Goal: Navigation & Orientation: Locate item on page

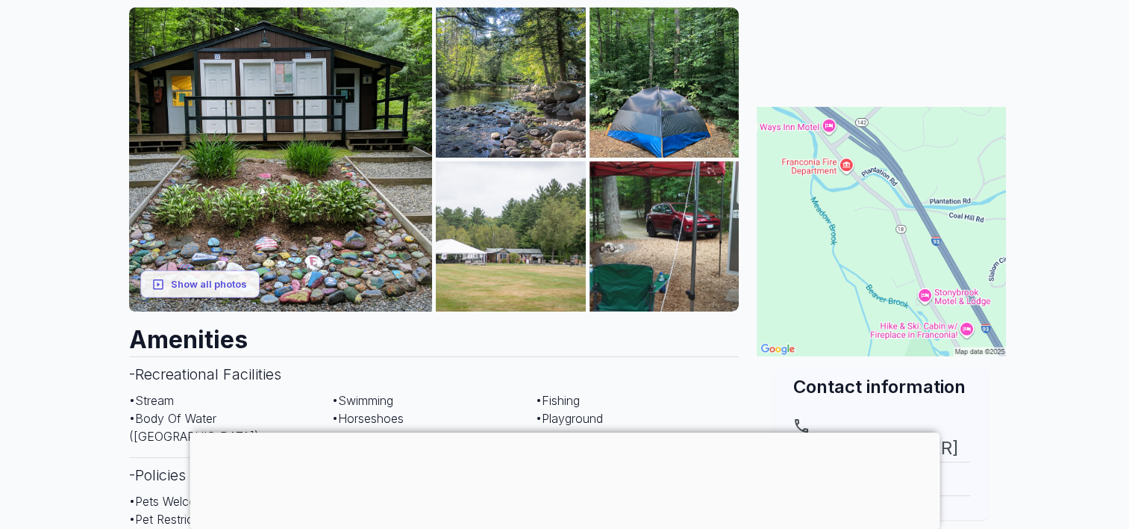
scroll to position [149, 0]
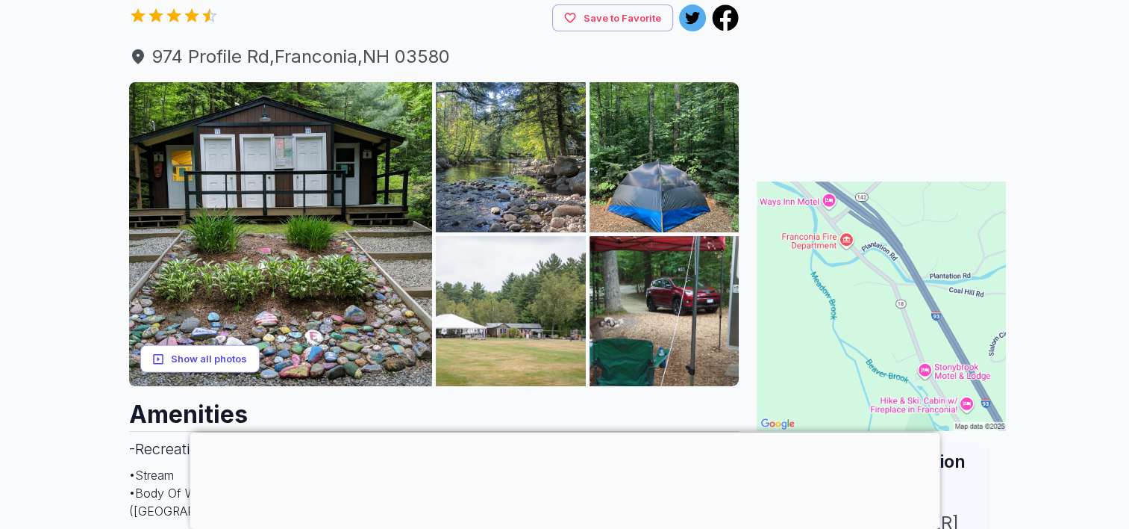
click at [211, 373] on button "Show all photos" at bounding box center [199, 359] width 119 height 28
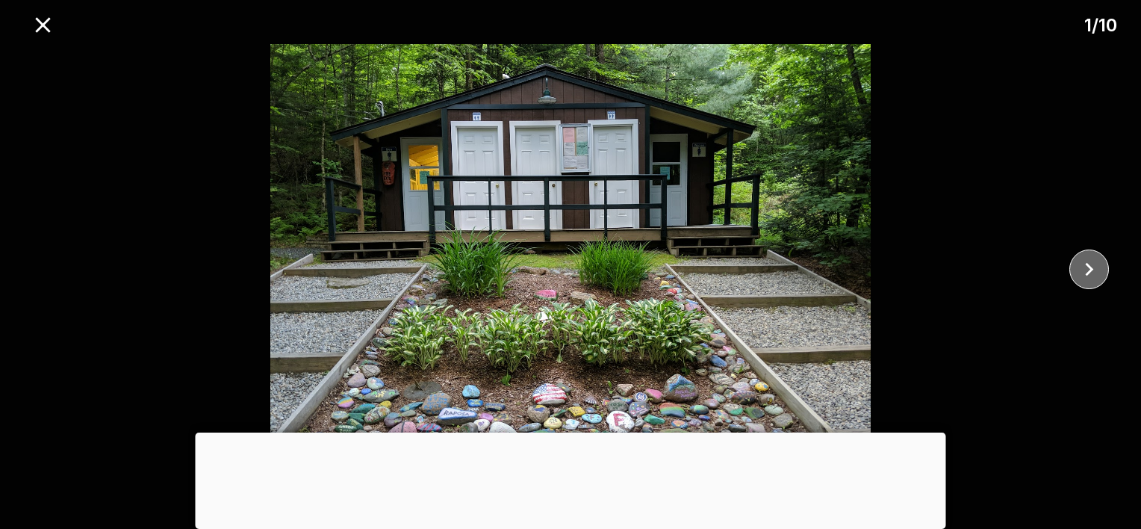
click at [1094, 272] on icon "close" at bounding box center [1089, 269] width 26 height 26
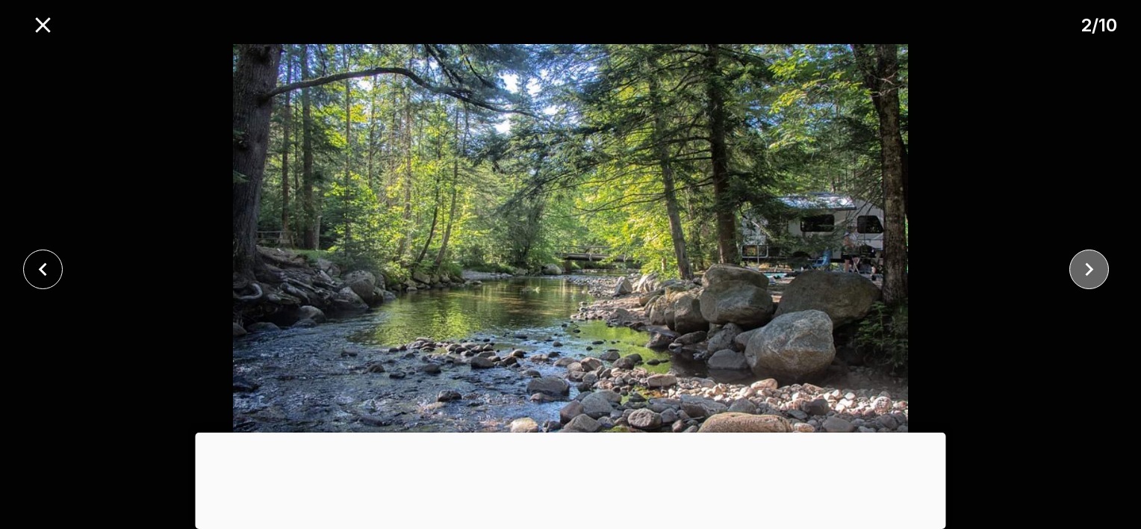
click at [1094, 272] on icon "close" at bounding box center [1089, 269] width 26 height 26
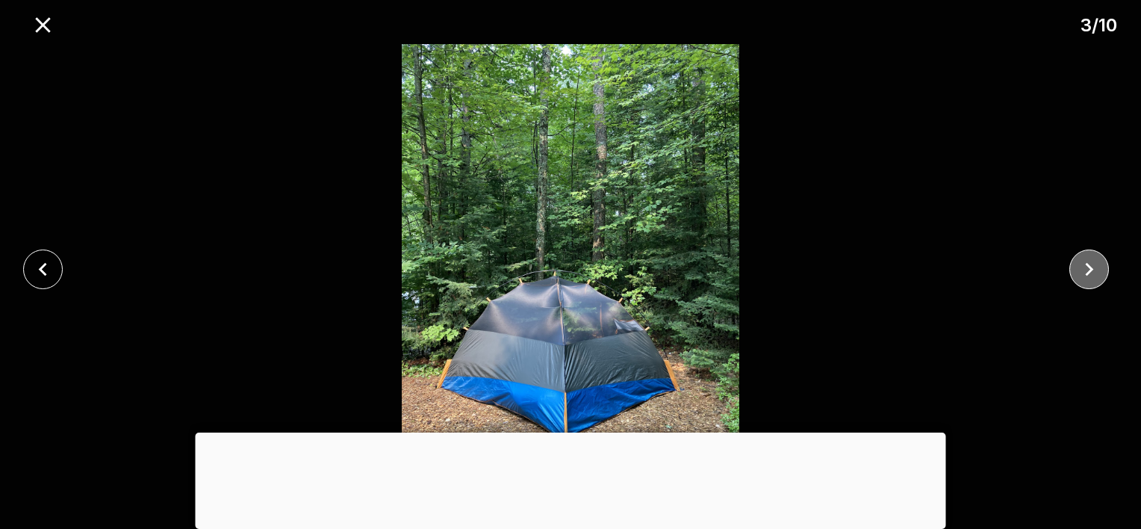
click at [1094, 272] on icon "close" at bounding box center [1089, 269] width 26 height 26
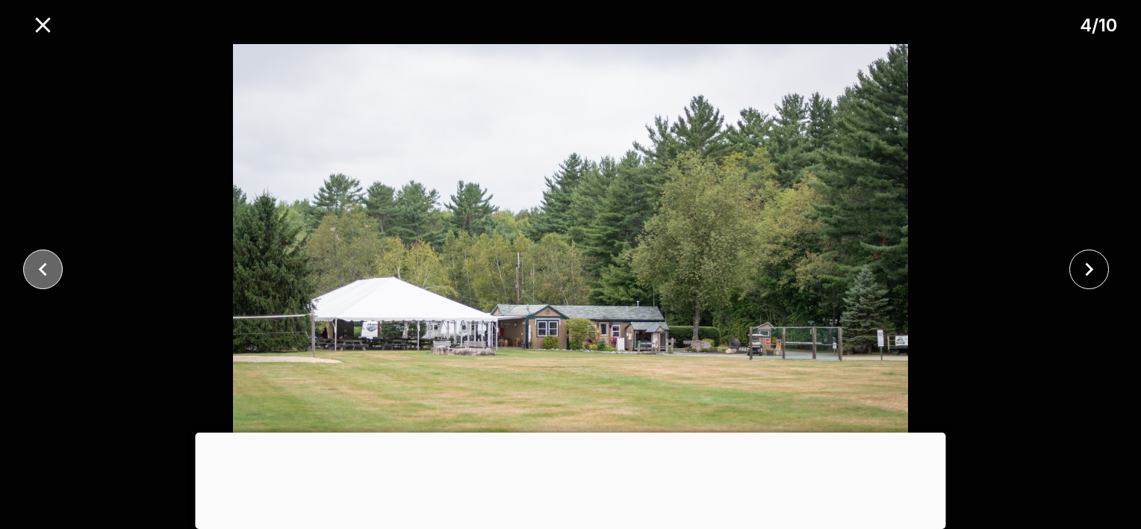
click at [48, 249] on button "close" at bounding box center [43, 269] width 40 height 40
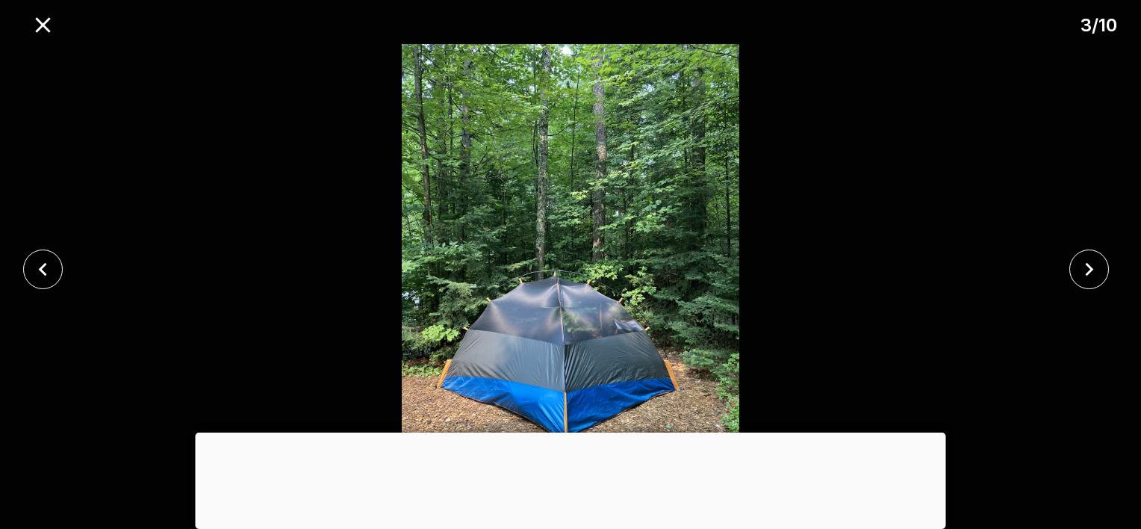
click at [570, 432] on div at bounding box center [571, 432] width 750 height 0
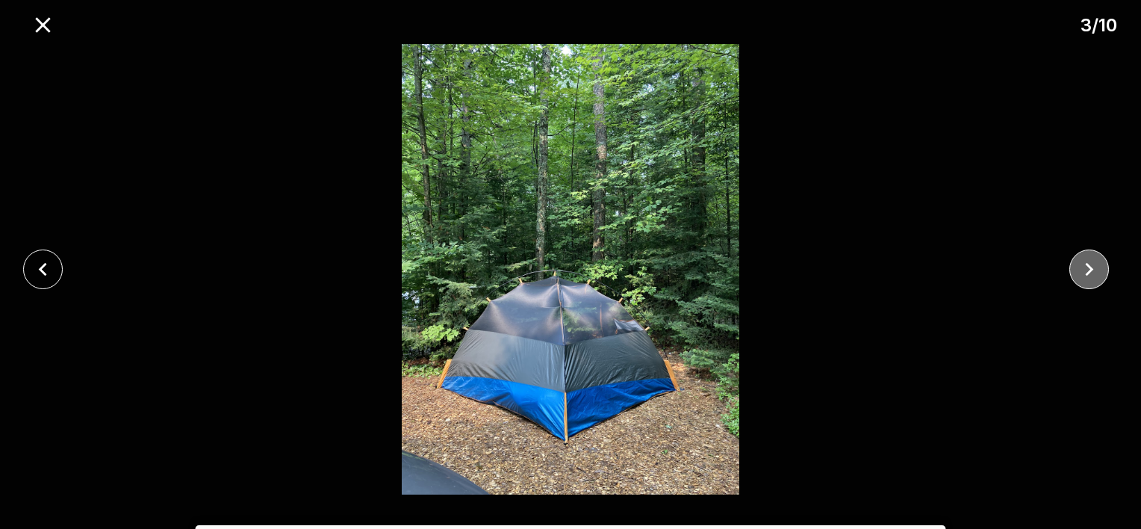
click at [1096, 274] on icon "close" at bounding box center [1089, 269] width 26 height 26
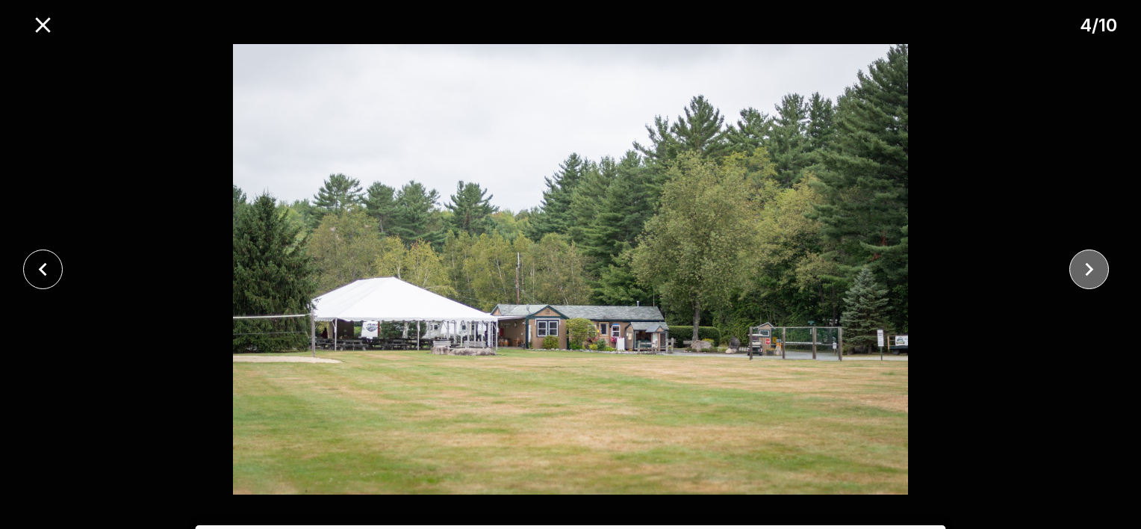
click at [1096, 274] on icon "close" at bounding box center [1089, 269] width 26 height 26
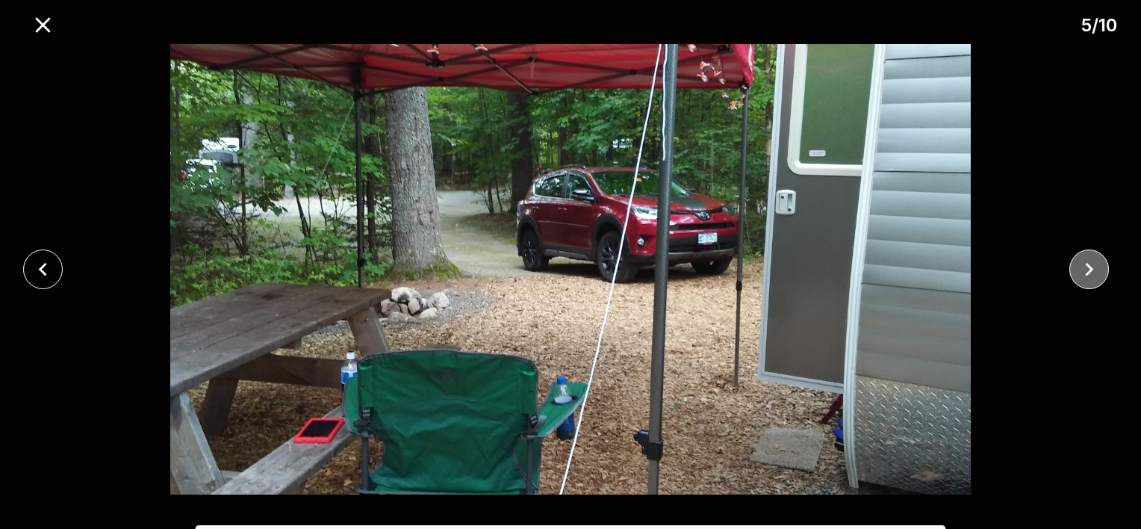
click at [1096, 274] on icon "close" at bounding box center [1089, 269] width 26 height 26
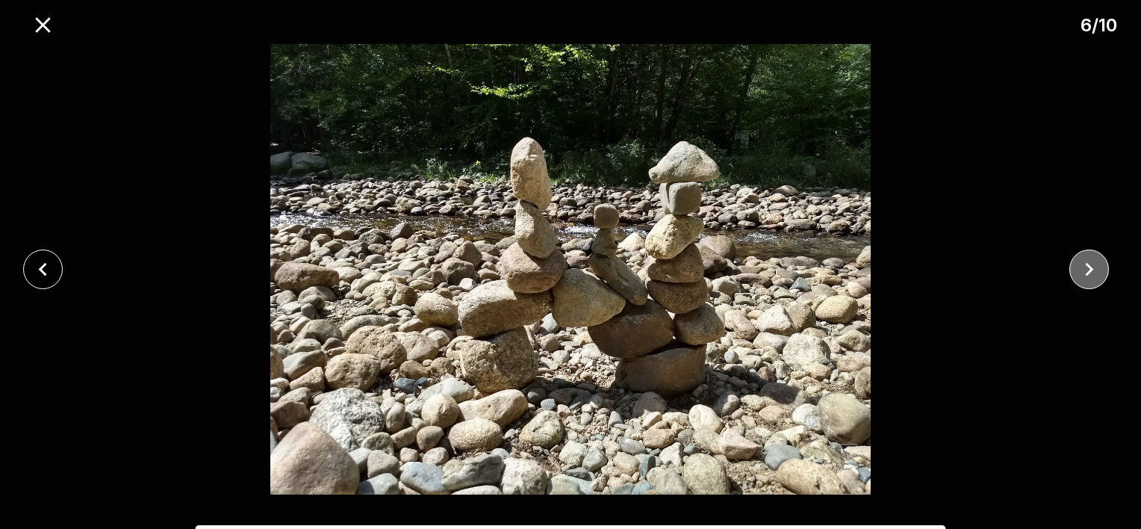
click at [1096, 272] on icon "close" at bounding box center [1089, 269] width 26 height 26
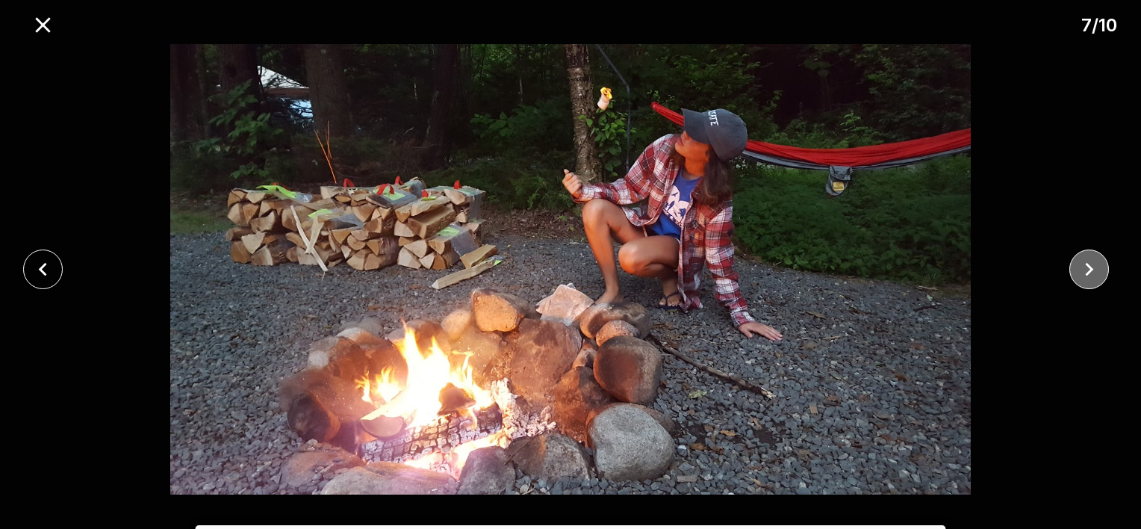
click at [1096, 272] on icon "close" at bounding box center [1089, 269] width 26 height 26
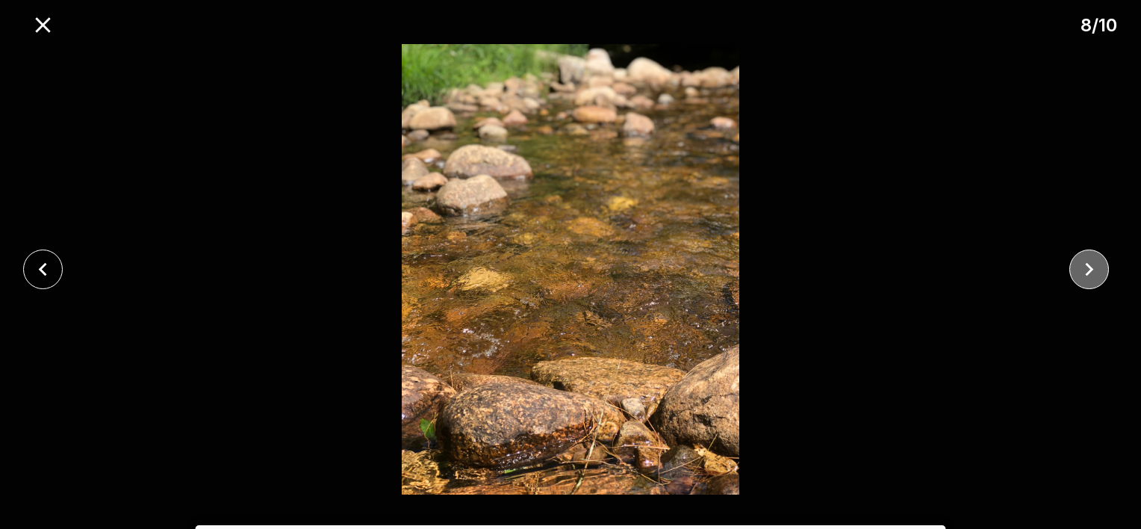
click at [1096, 269] on icon "close" at bounding box center [1089, 269] width 26 height 26
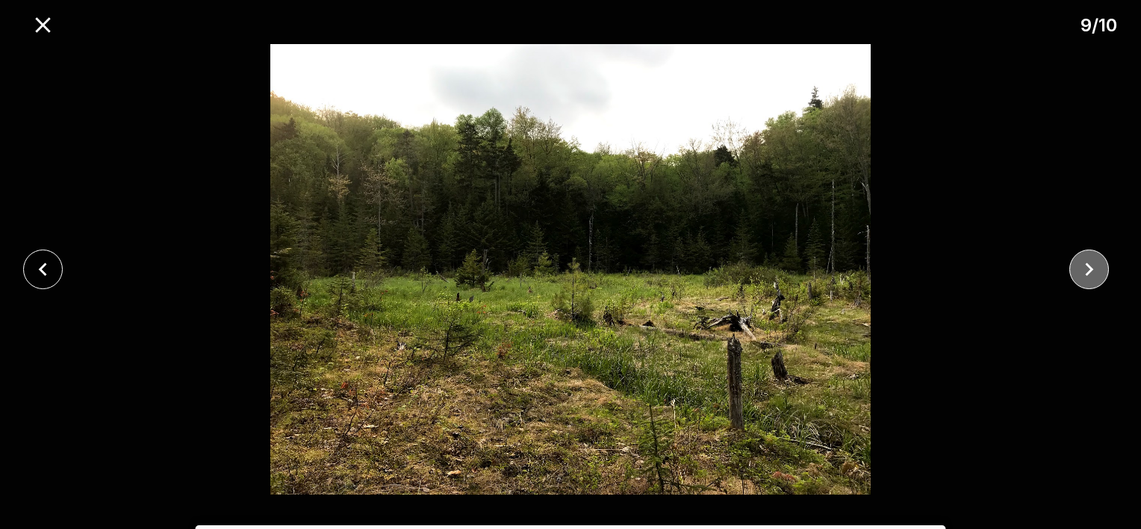
click at [1096, 269] on icon "close" at bounding box center [1089, 269] width 26 height 26
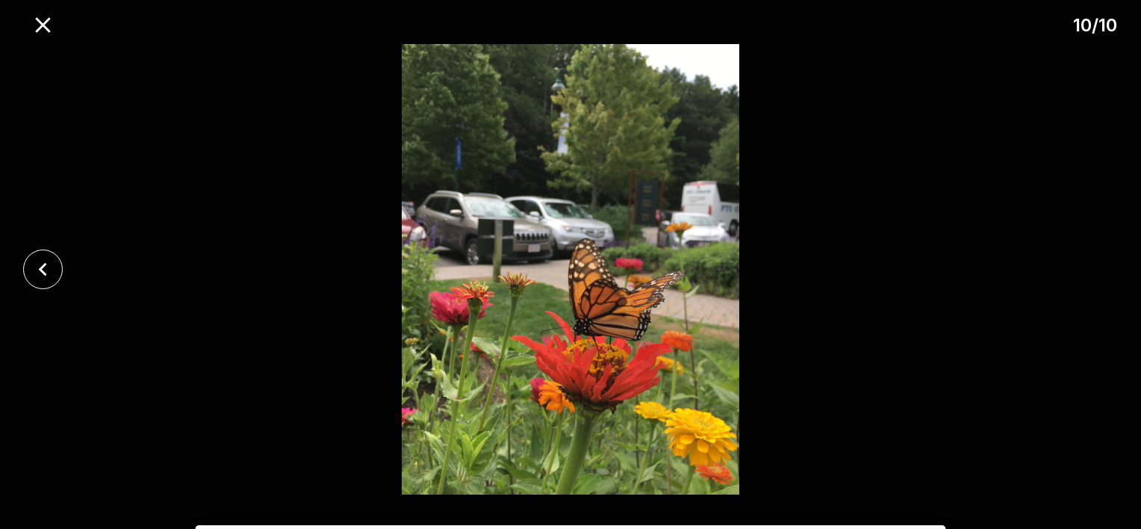
click at [1096, 269] on div at bounding box center [570, 269] width 1141 height 450
click at [44, 27] on icon "close" at bounding box center [42, 24] width 15 height 15
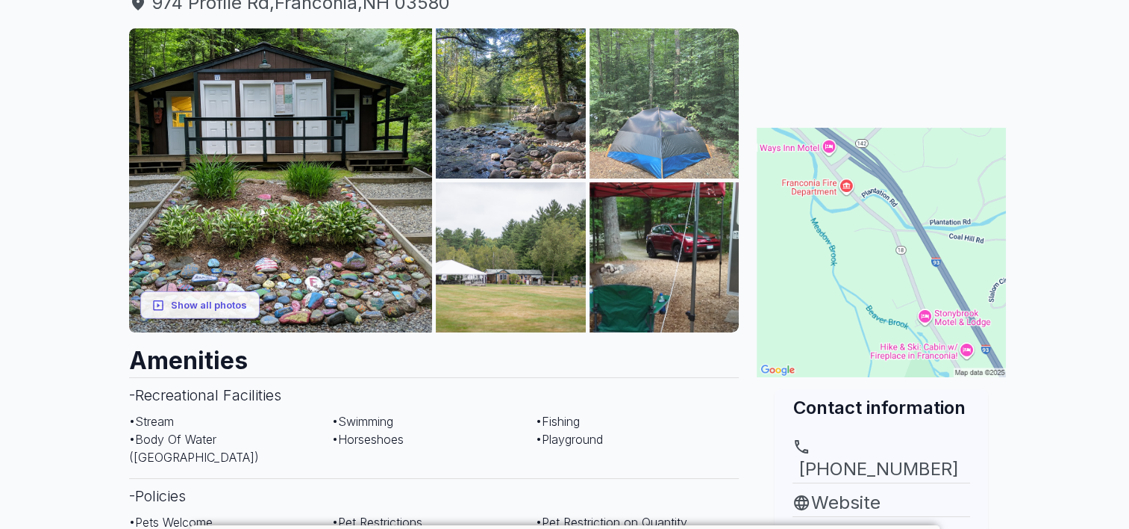
scroll to position [448, 0]
